Goal: Information Seeking & Learning: Learn about a topic

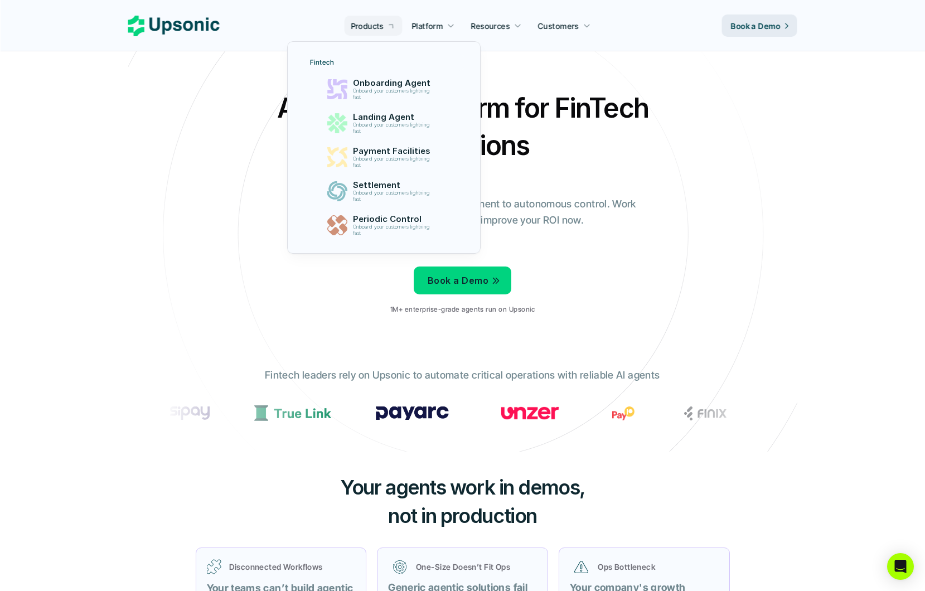
click at [380, 20] on p "Products" at bounding box center [367, 26] width 33 height 12
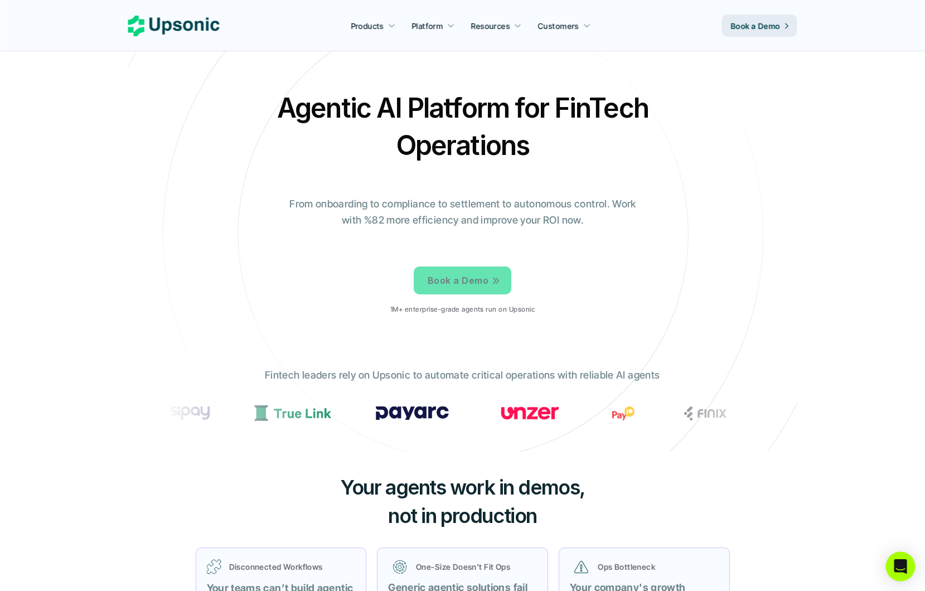
click at [889, 573] on div "Open Intercom Messenger" at bounding box center [901, 567] width 30 height 30
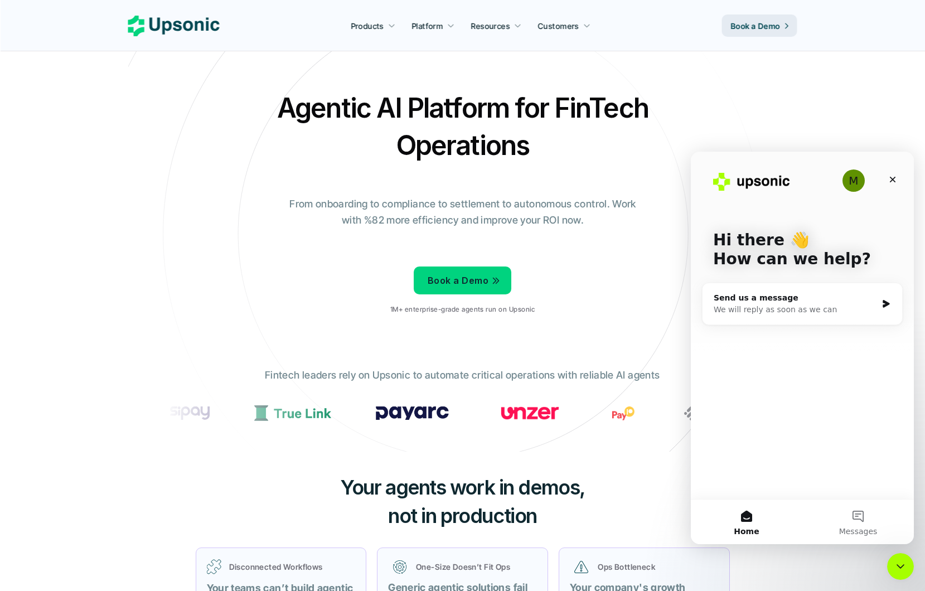
click at [887, 574] on div "Close Intercom Messenger" at bounding box center [900, 566] width 27 height 27
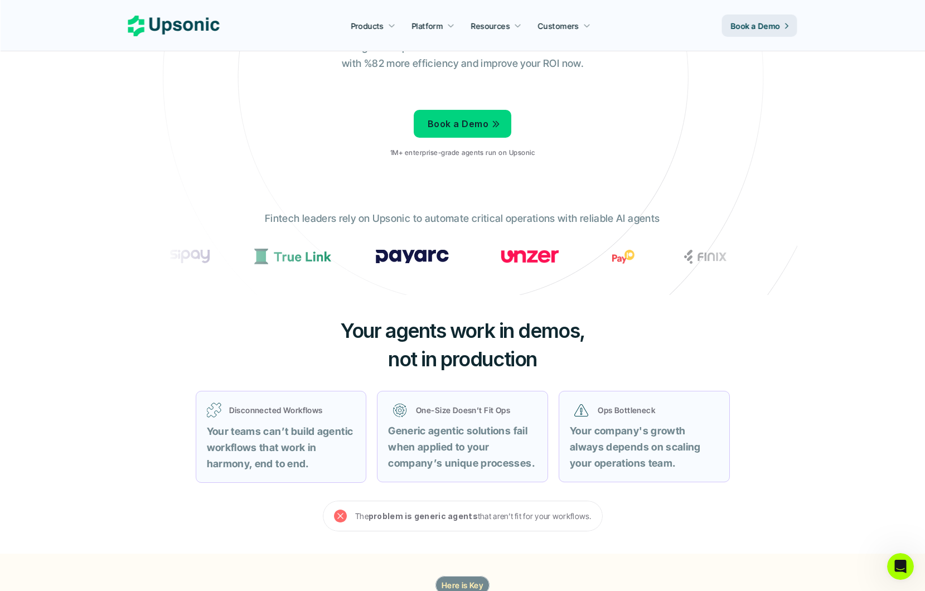
scroll to position [162, 0]
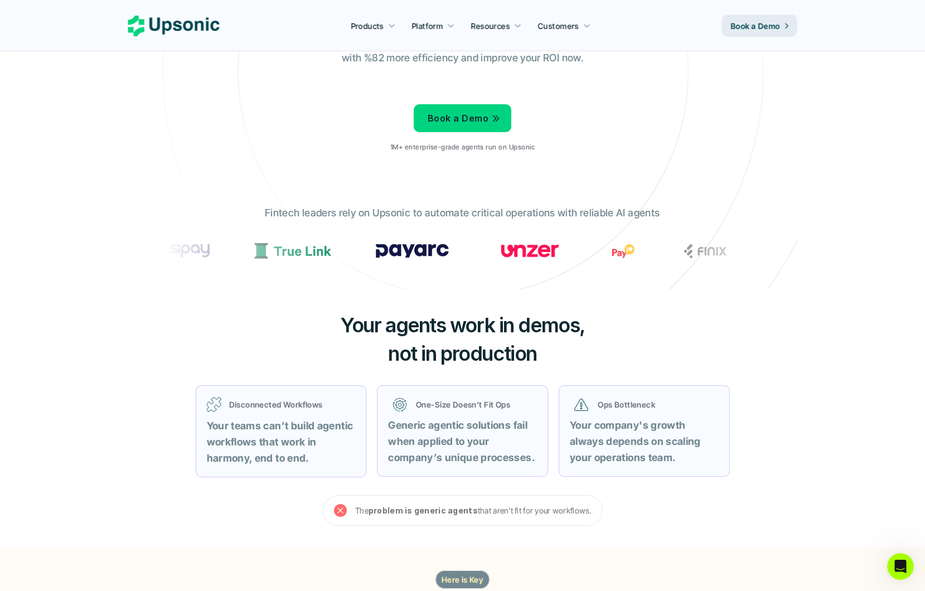
drag, startPoint x: 545, startPoint y: 360, endPoint x: 510, endPoint y: 307, distance: 63.1
click at [510, 307] on div "Your agents work in demos, not in production Disconnected Workflows Your teams …" at bounding box center [462, 418] width 669 height 258
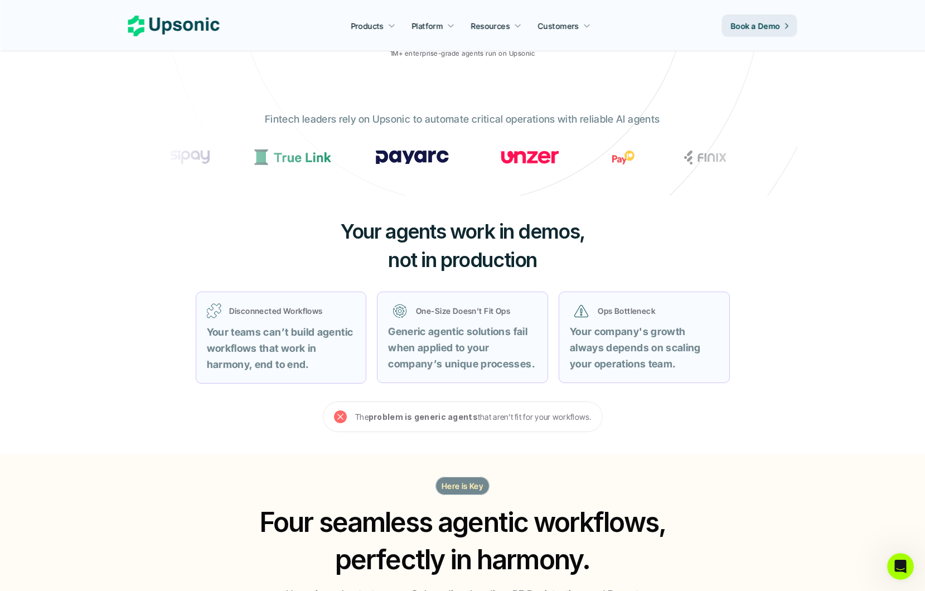
scroll to position [421, 0]
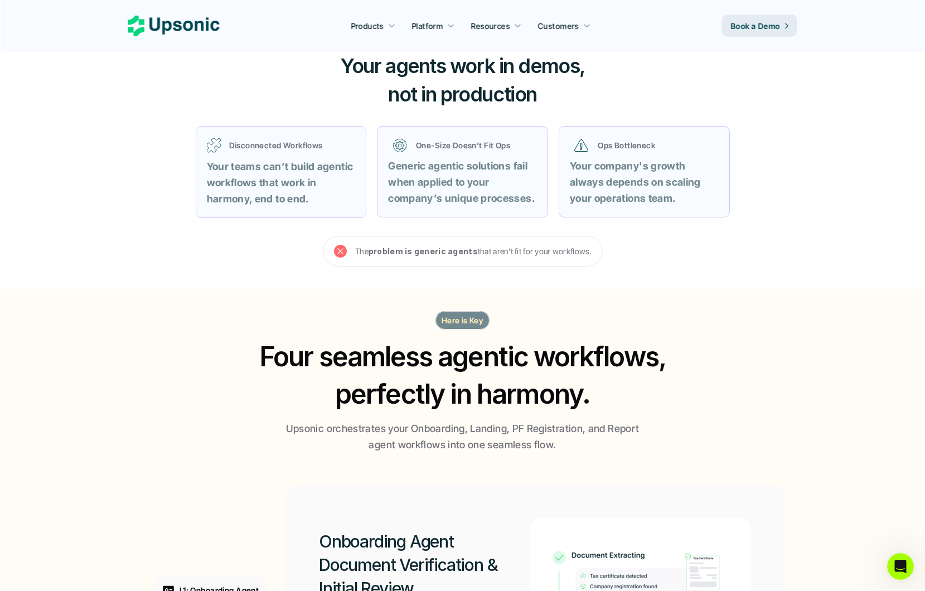
drag, startPoint x: 440, startPoint y: 319, endPoint x: 493, endPoint y: 321, distance: 52.4
click at [493, 321] on div "Here is Key Four seamless agentic workflows, perfectly in harmony. Upsonic orch…" at bounding box center [462, 382] width 669 height 142
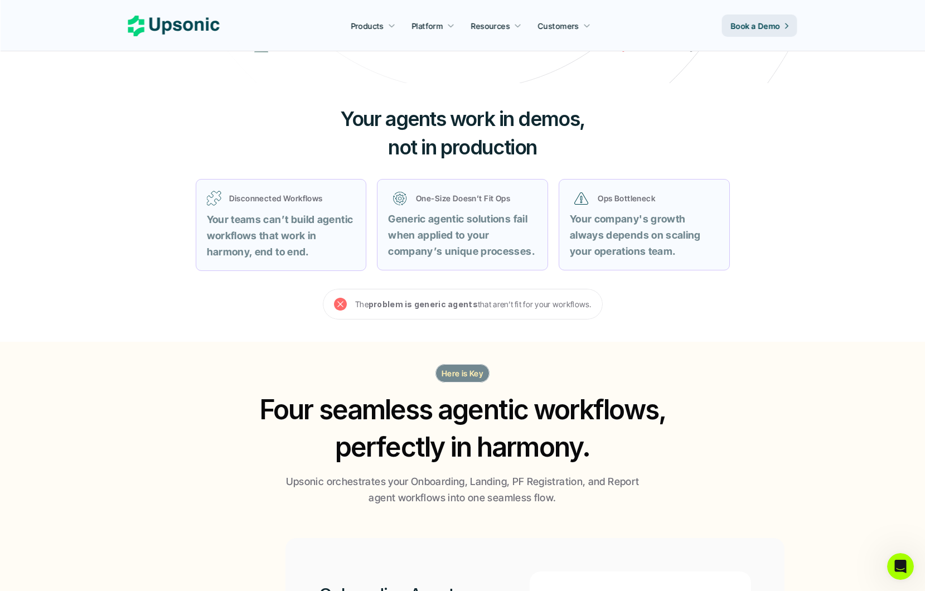
scroll to position [0, 0]
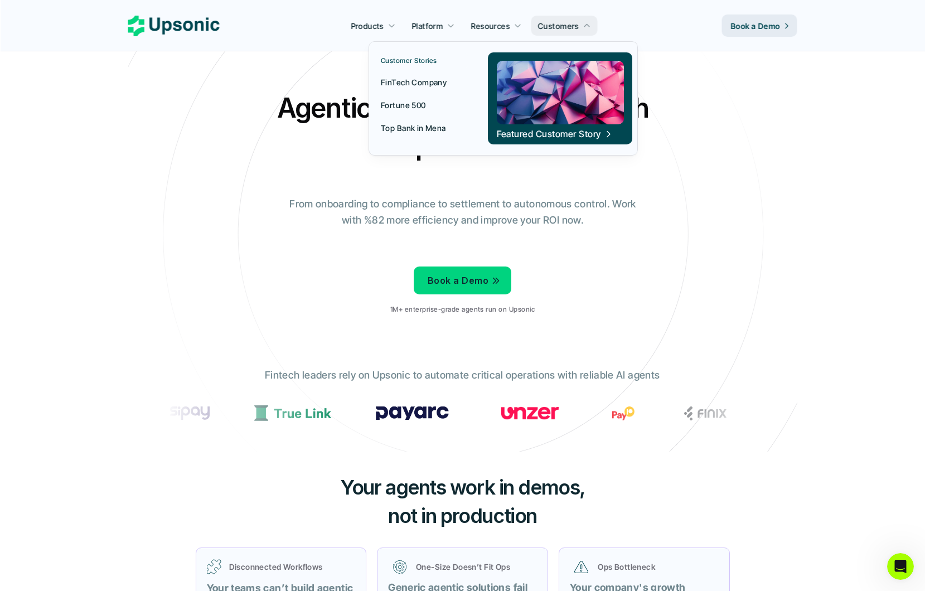
click at [407, 107] on p "Fortune 500" at bounding box center [403, 105] width 45 height 12
